Goal: Task Accomplishment & Management: Complete application form

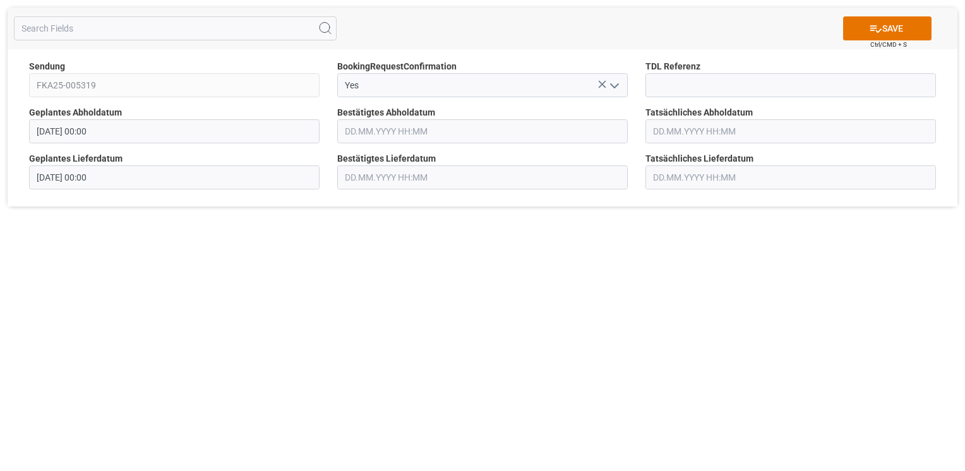
click at [855, 31] on button "SAVE" at bounding box center [887, 28] width 88 height 24
type input "FKA25-005321"
type input "[DATE] 00:00"
click at [617, 88] on icon "open menu" at bounding box center [614, 85] width 15 height 15
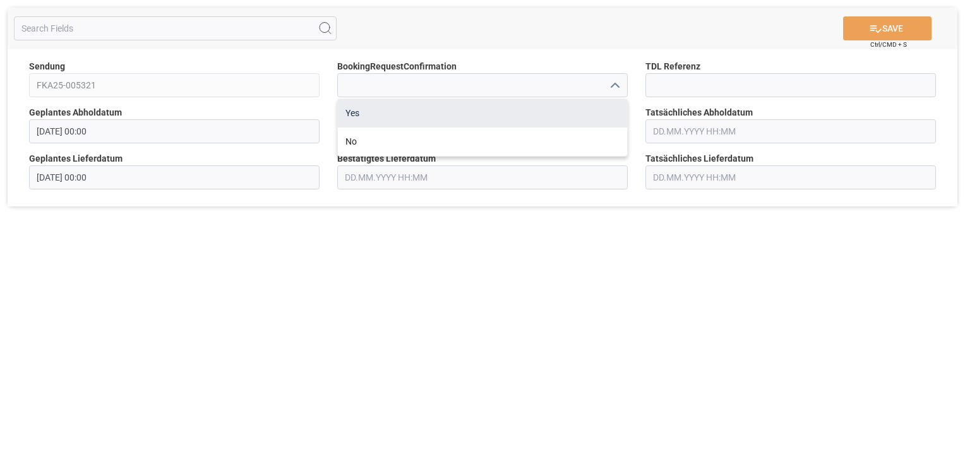
click at [591, 109] on div "Yes" at bounding box center [482, 113] width 289 height 28
type input "Yes"
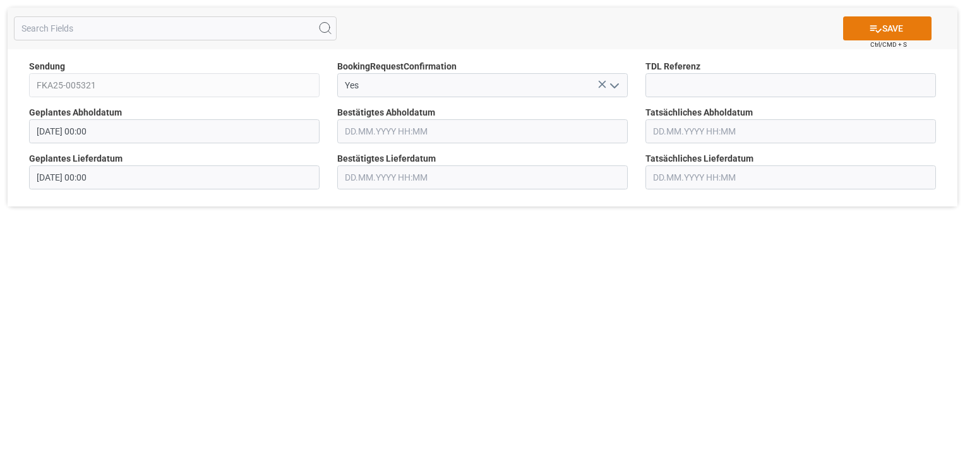
click at [894, 28] on button "SAVE" at bounding box center [887, 28] width 88 height 24
